Goal: Transaction & Acquisition: Book appointment/travel/reservation

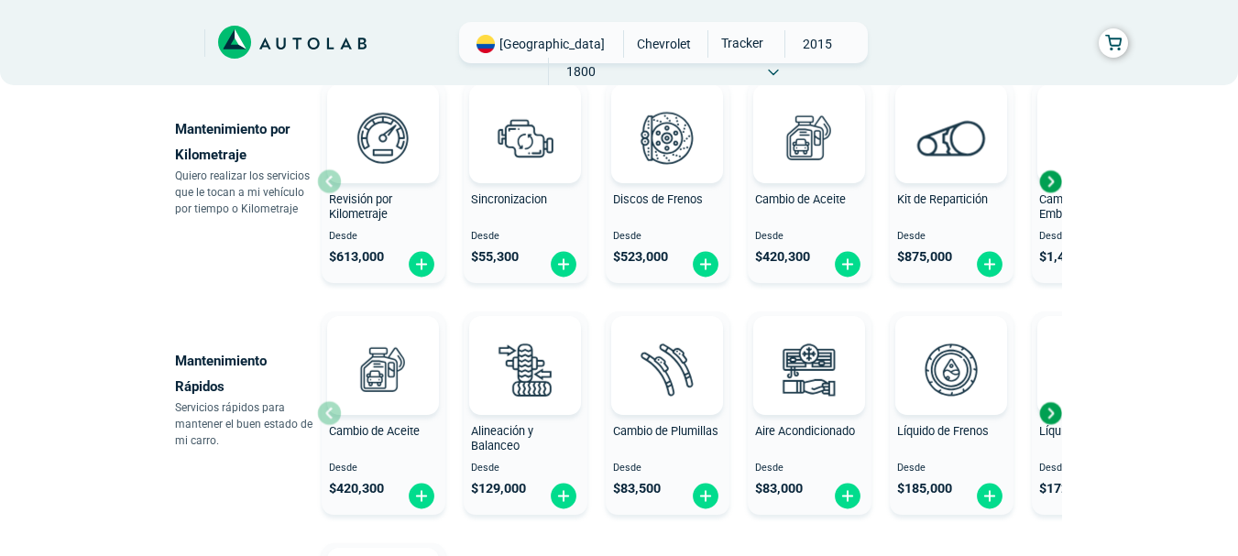
scroll to position [928, 0]
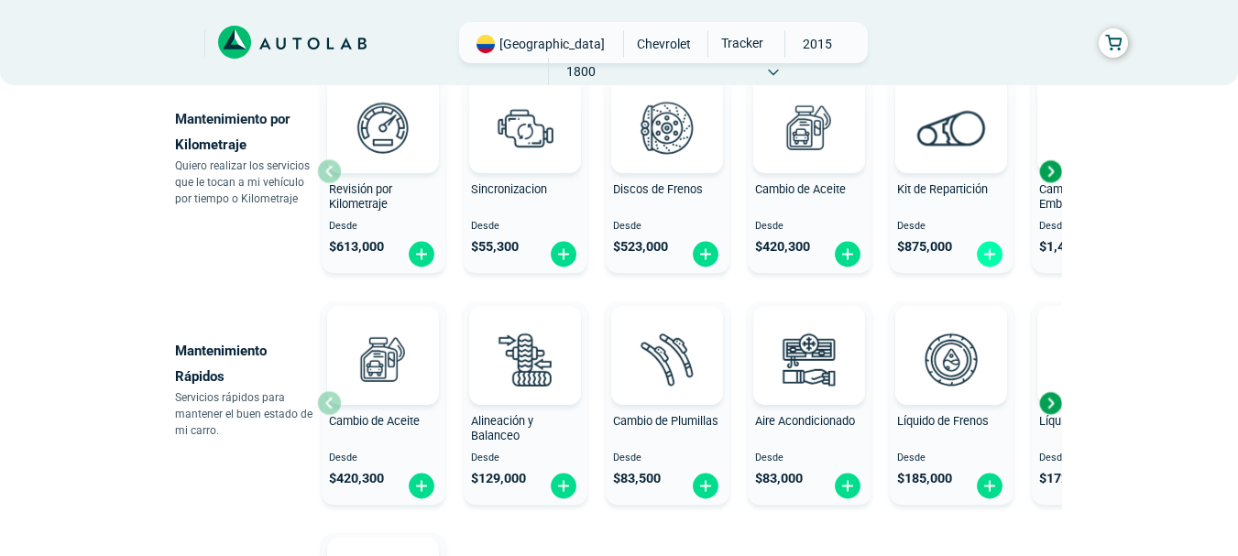
click at [987, 250] on img at bounding box center [989, 254] width 29 height 28
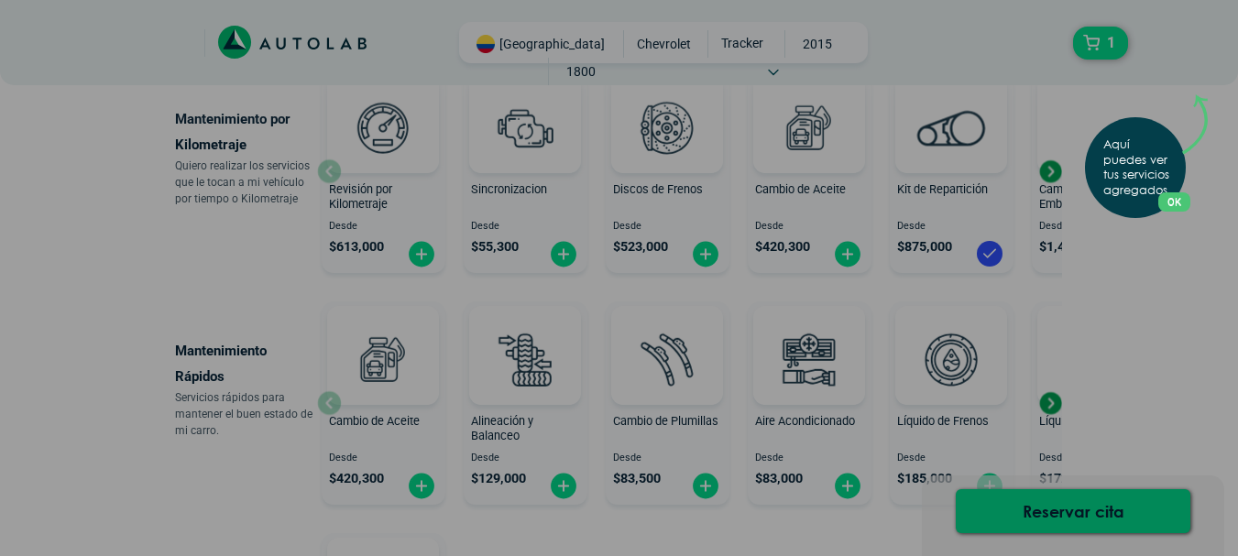
click at [1186, 203] on button "OK" at bounding box center [1174, 201] width 32 height 19
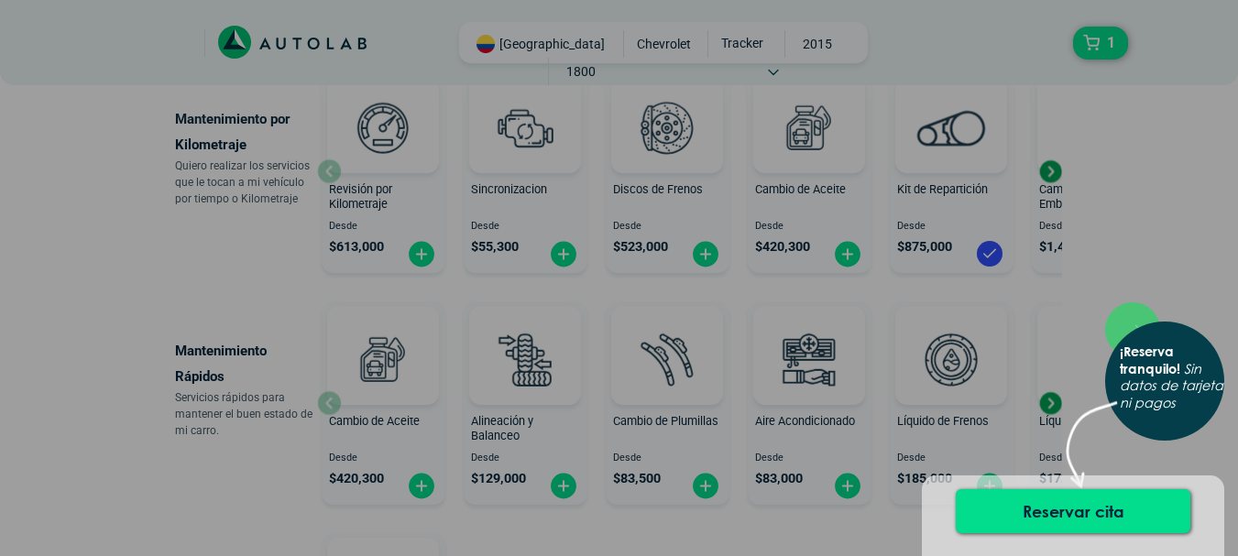
click at [284, 352] on div "× ¡Reserva tranquilo! Sin datos de tarjeta ni pagos" at bounding box center [619, 278] width 1238 height 556
click at [284, 352] on p "Mantenimiento Rápidos" at bounding box center [246, 363] width 142 height 51
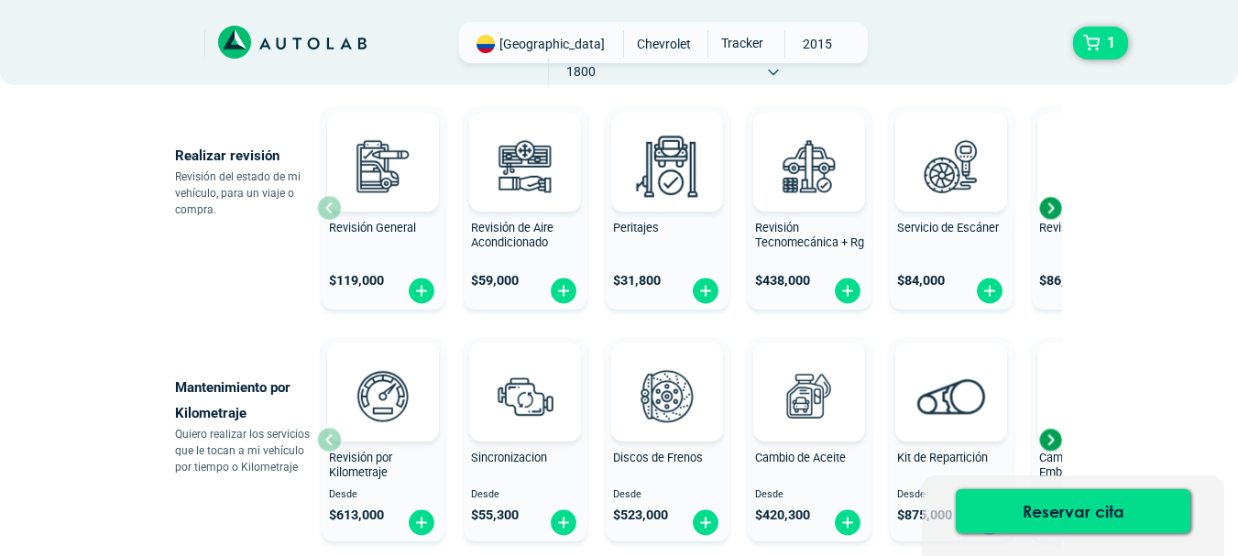
scroll to position [623, 0]
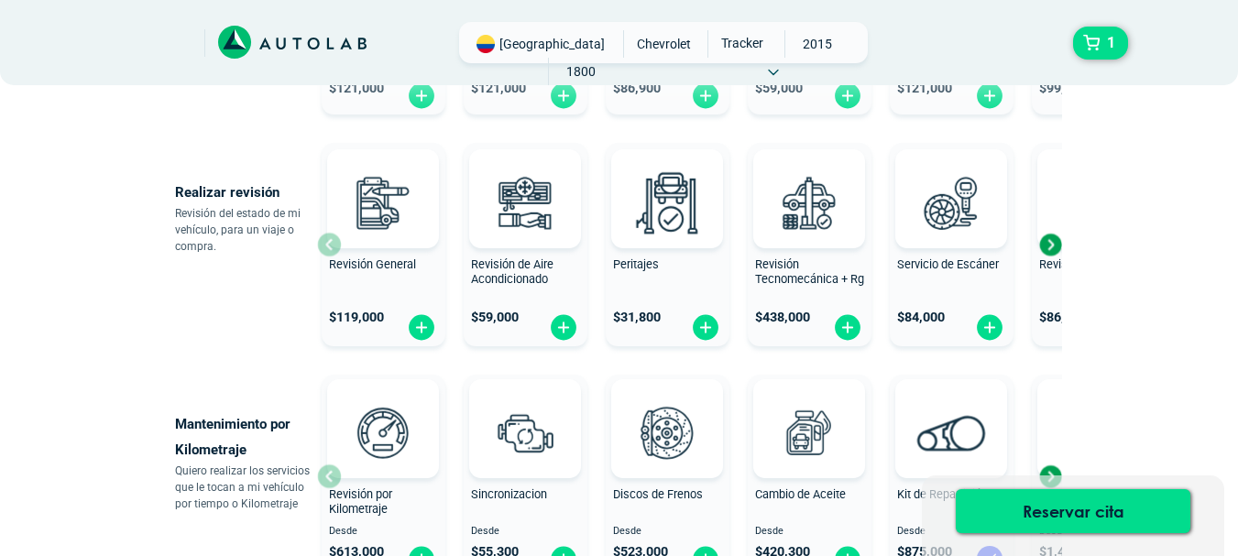
click at [1049, 249] on div "Next slide" at bounding box center [1050, 244] width 27 height 27
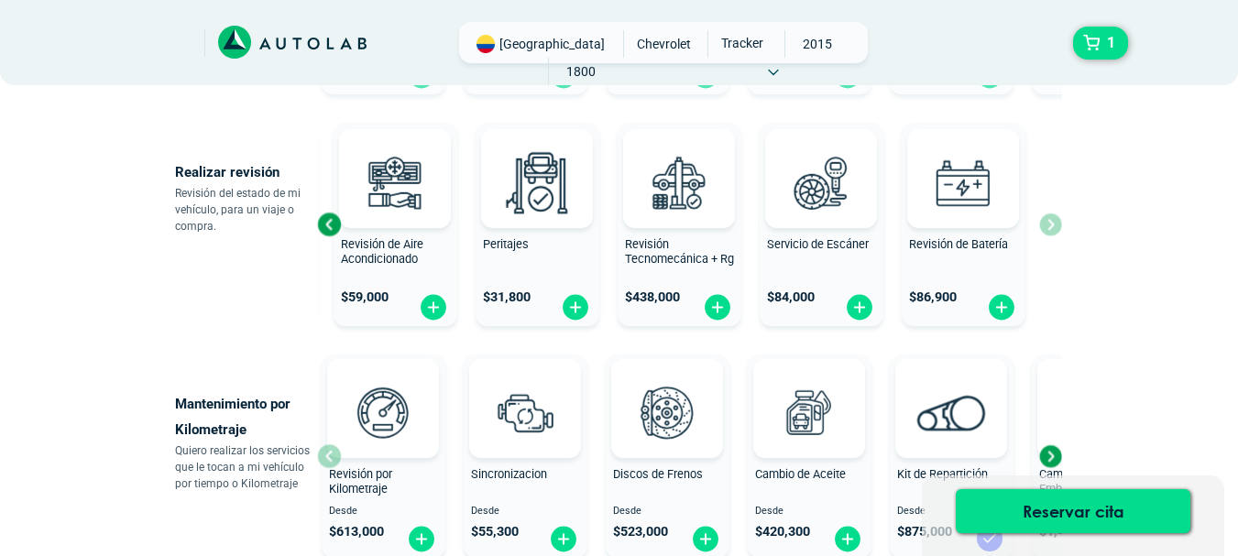
scroll to position [660, 0]
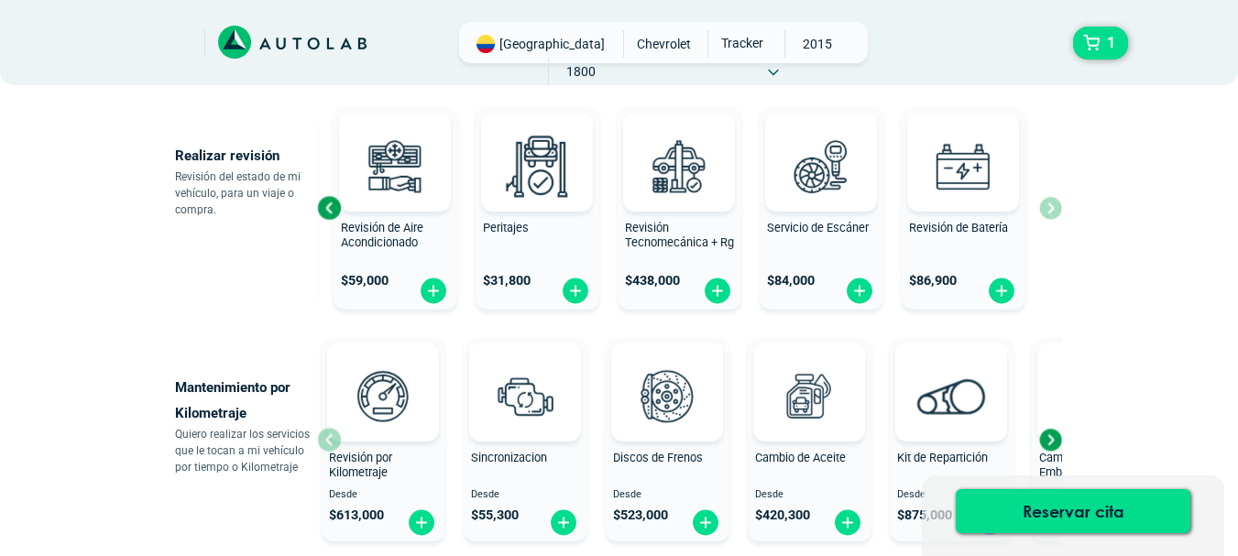
click at [1047, 442] on div "Next slide" at bounding box center [1050, 439] width 27 height 27
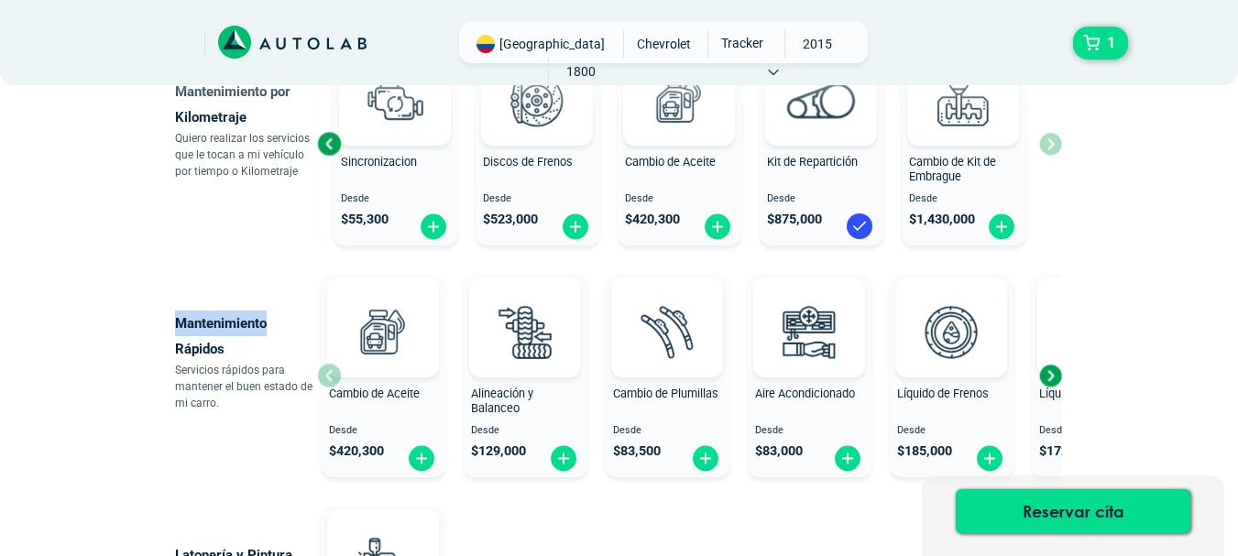
scroll to position [978, 0]
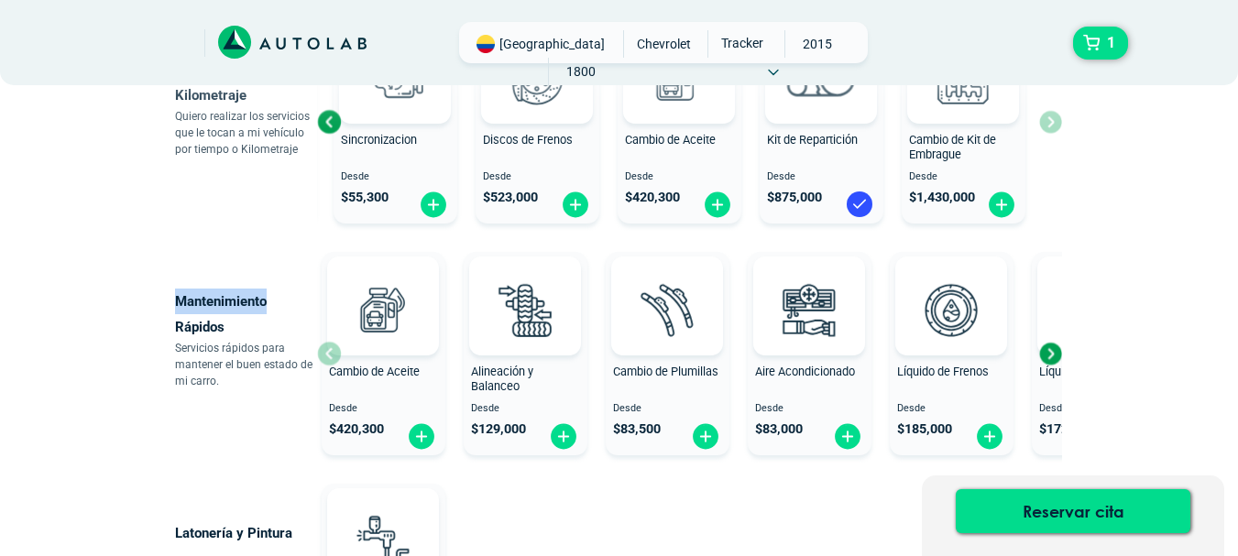
click at [1053, 347] on div "Next slide" at bounding box center [1050, 353] width 27 height 27
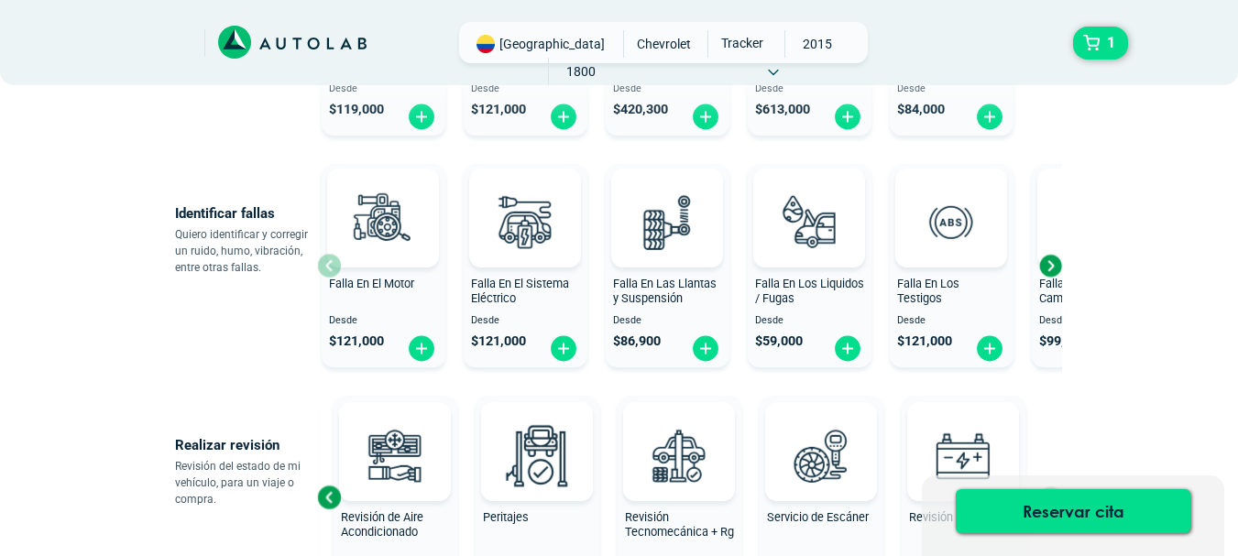
scroll to position [355, 0]
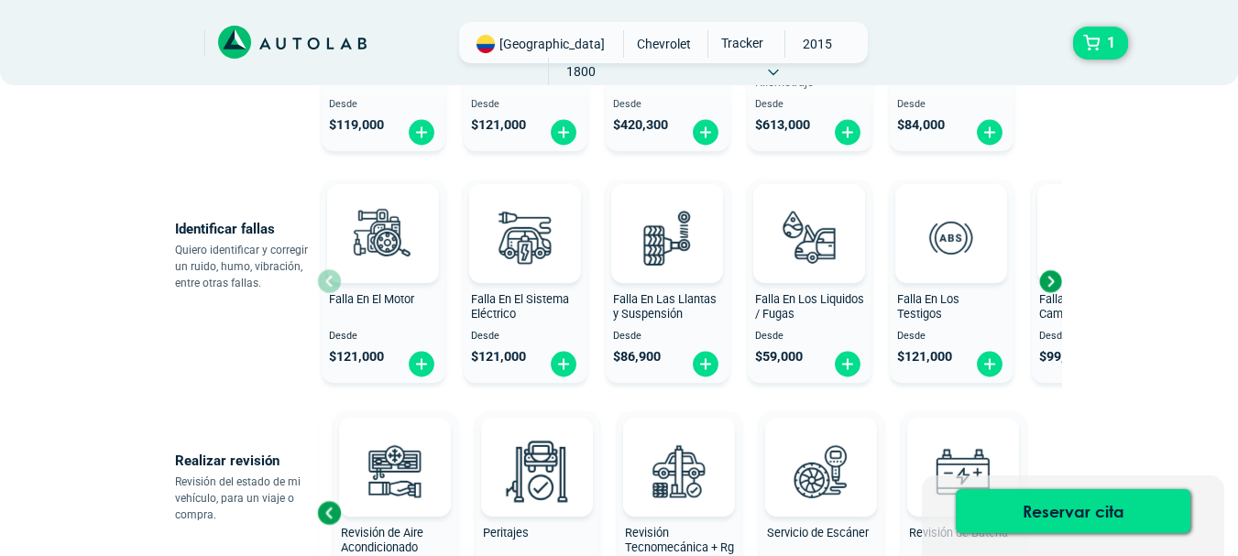
click at [1049, 282] on div "Next slide" at bounding box center [1050, 281] width 27 height 27
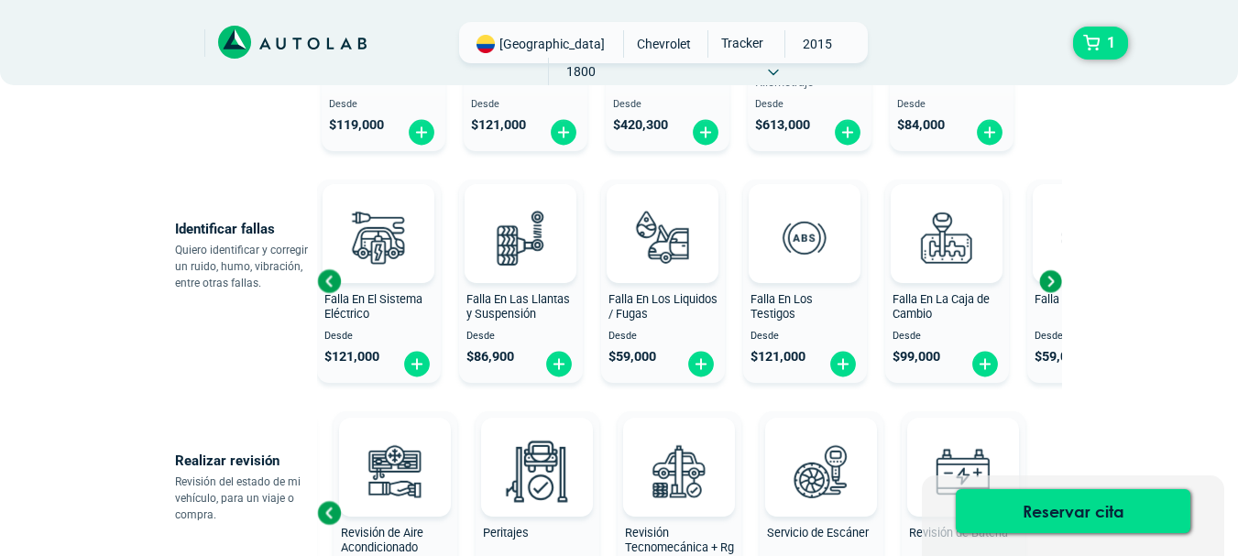
click at [1049, 282] on div "Next slide" at bounding box center [1050, 281] width 27 height 27
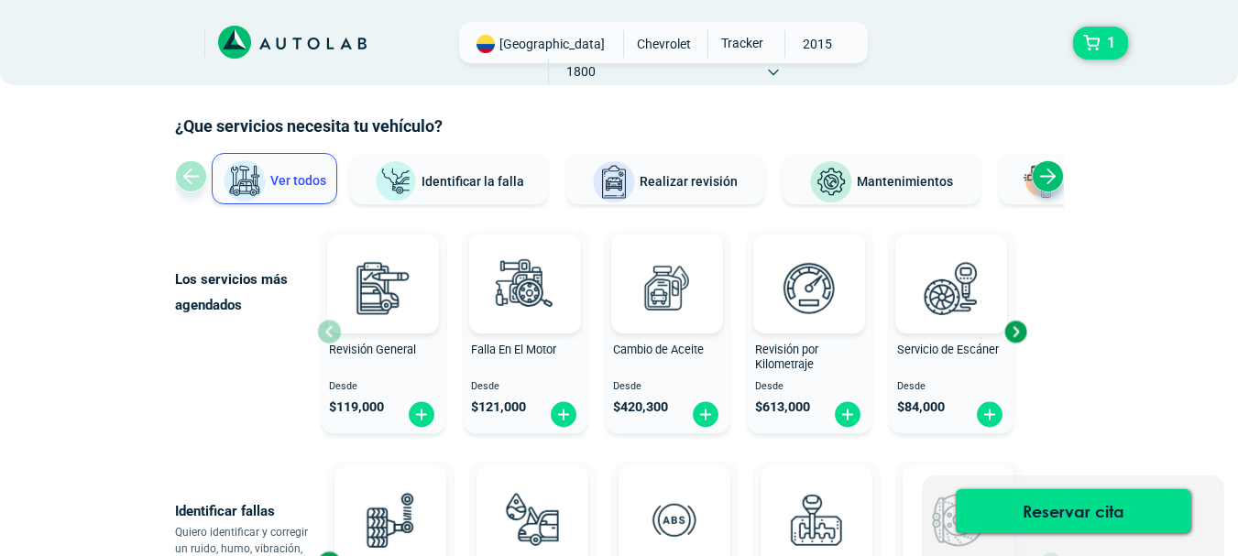
scroll to position [61, 0]
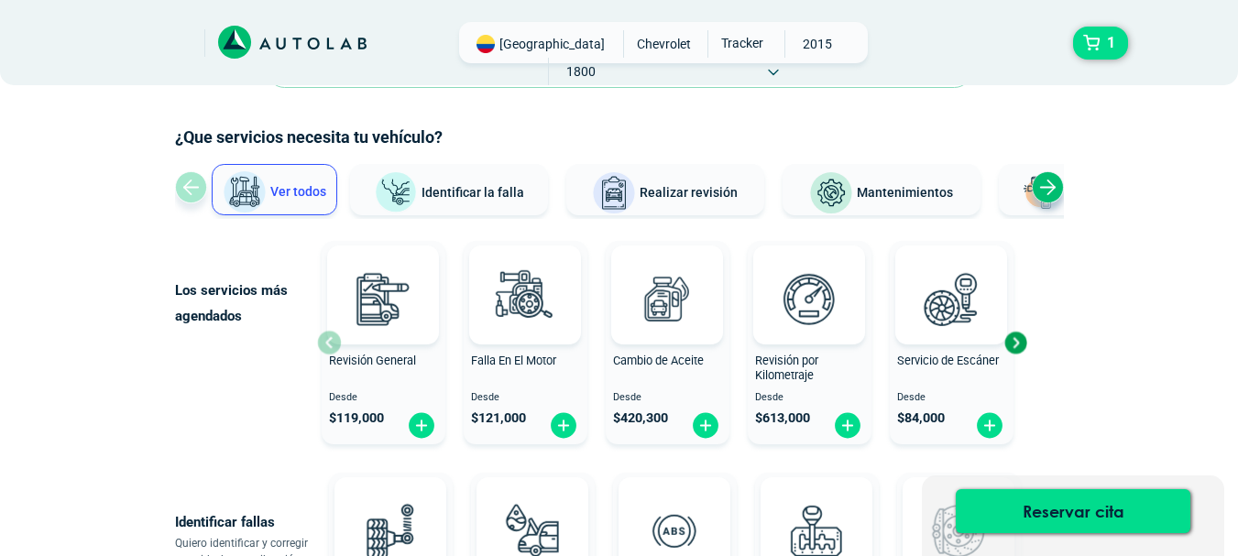
click at [1016, 342] on div "Next slide" at bounding box center [1015, 342] width 27 height 27
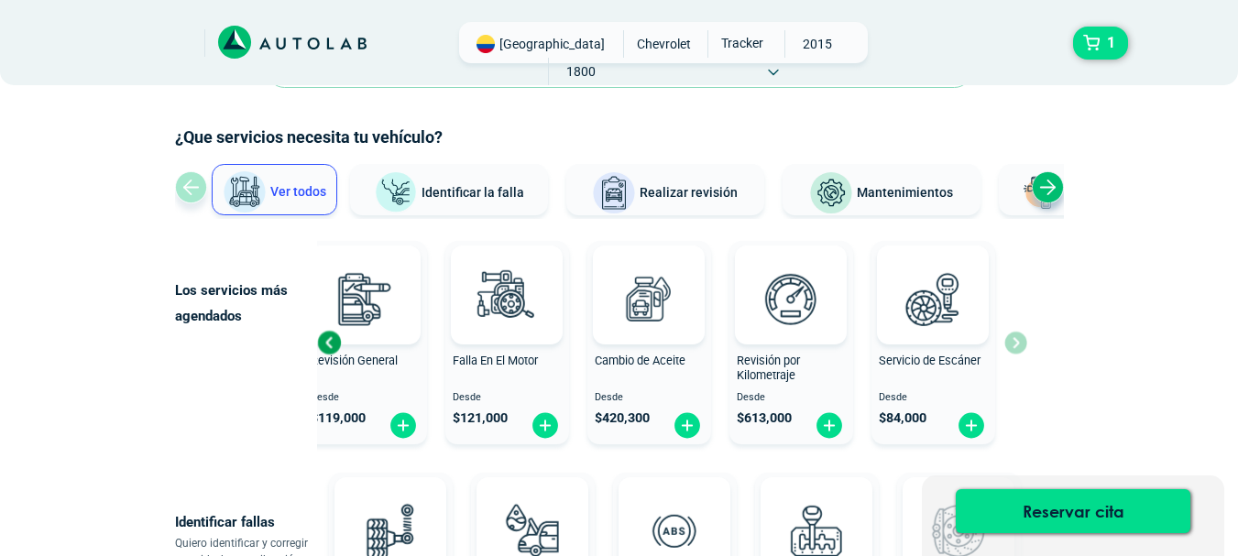
click at [1049, 188] on div "Next slide" at bounding box center [1048, 187] width 32 height 32
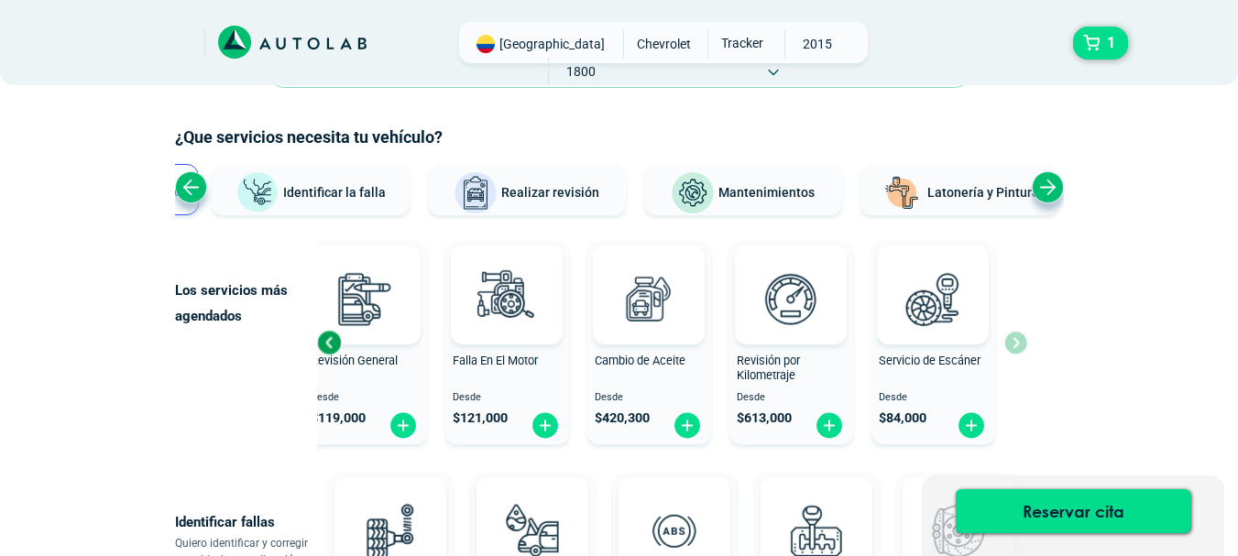
click at [1049, 188] on div "Next slide" at bounding box center [1048, 187] width 32 height 32
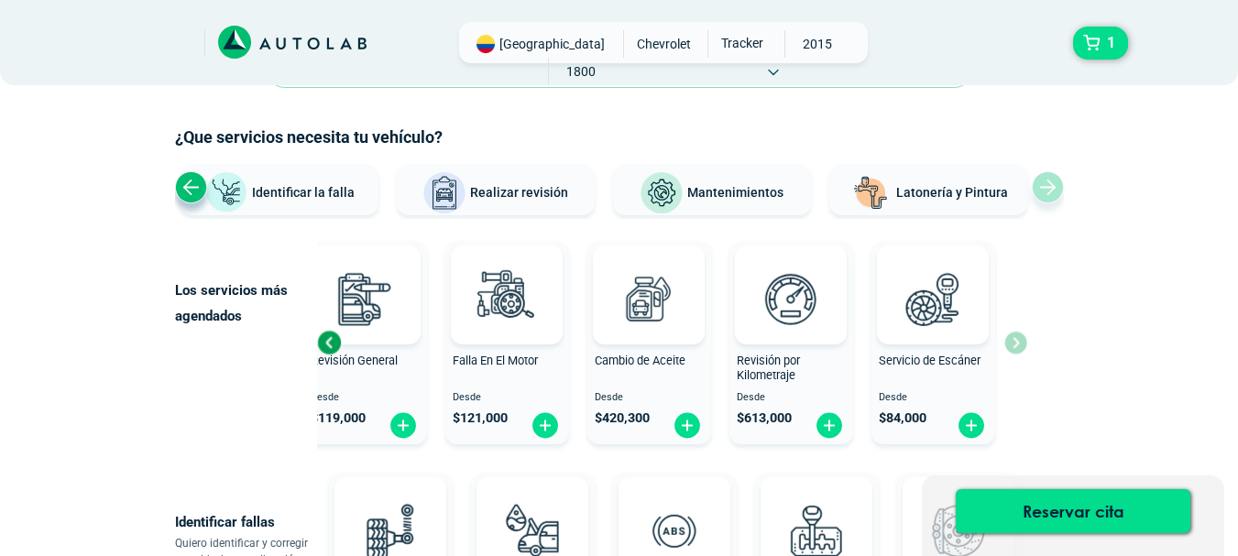
click at [187, 185] on div "Previous slide" at bounding box center [191, 187] width 32 height 32
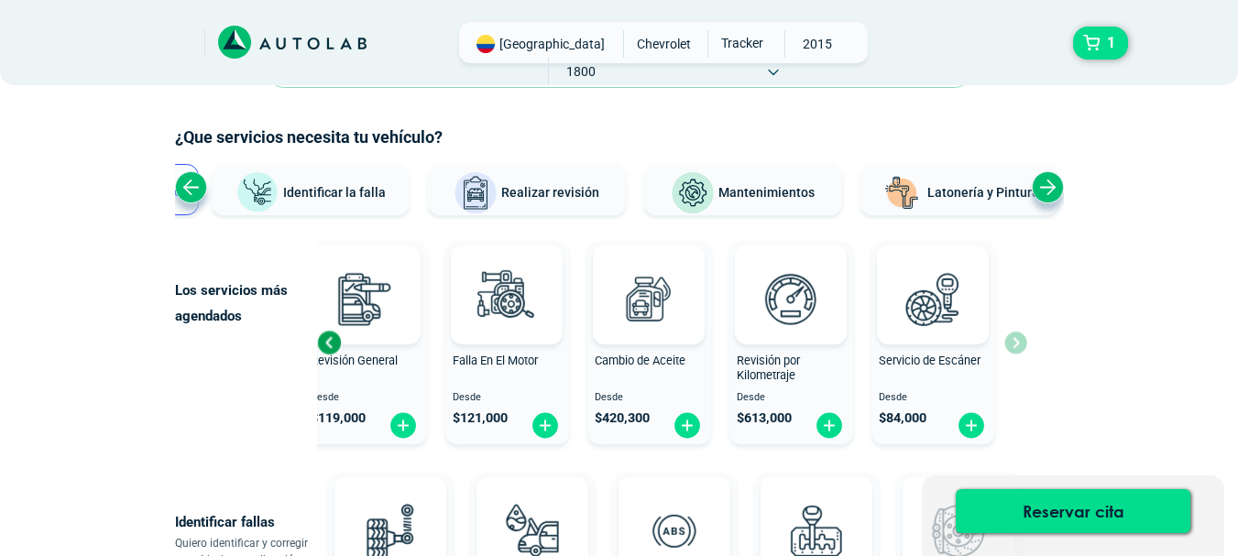
click at [187, 185] on div "Previous slide" at bounding box center [191, 187] width 32 height 32
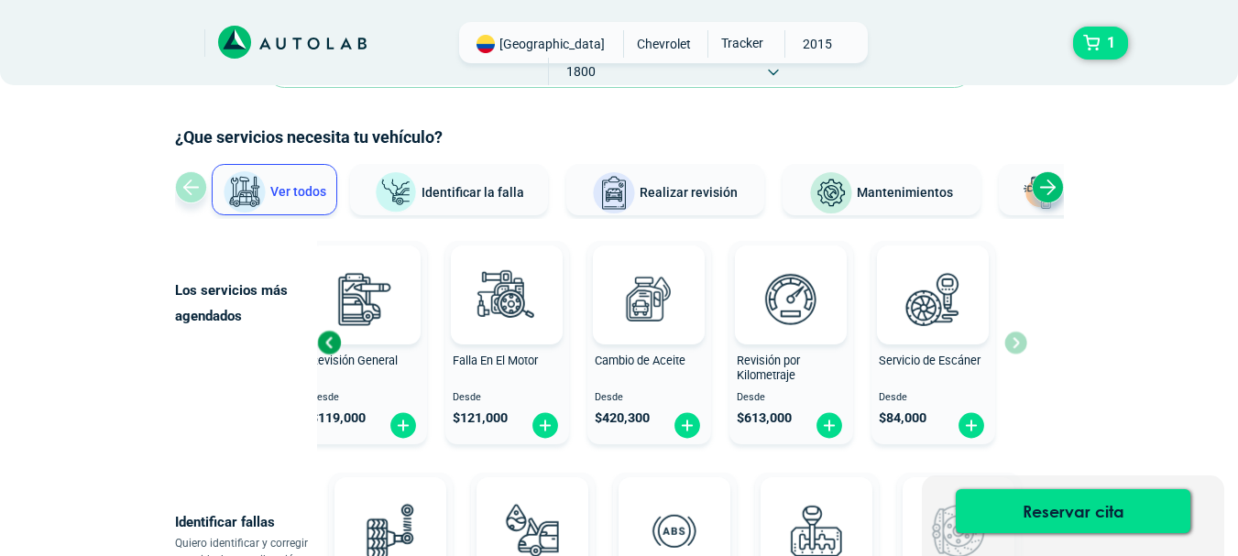
click at [187, 185] on div "Ver todos Identificar la falla Realizar revisión Mantenimientos Latonería y Pin…" at bounding box center [619, 191] width 889 height 55
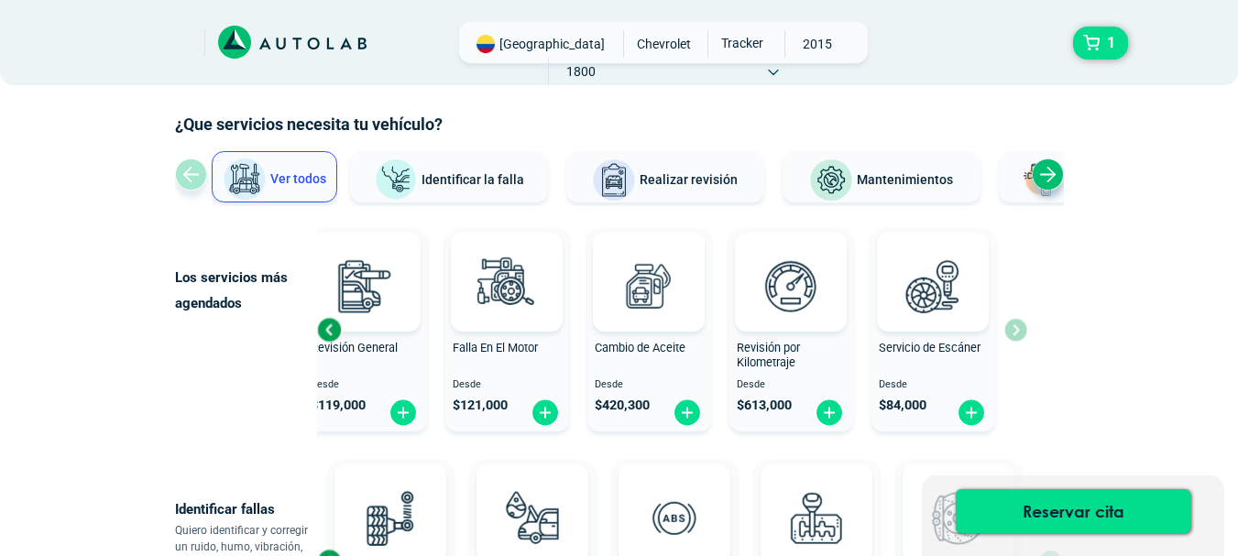
scroll to position [0, 0]
